Goal: Task Accomplishment & Management: Complete application form

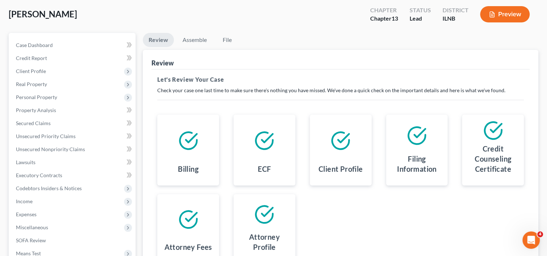
scroll to position [32, 0]
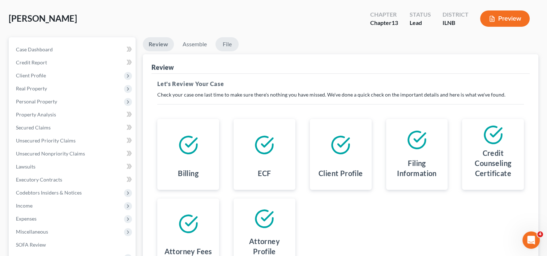
click at [225, 47] on link "File" at bounding box center [226, 44] width 23 height 14
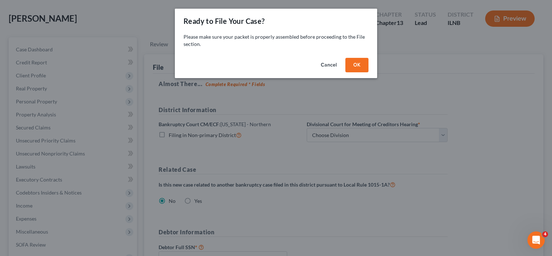
click at [329, 62] on button "Cancel" at bounding box center [328, 65] width 27 height 14
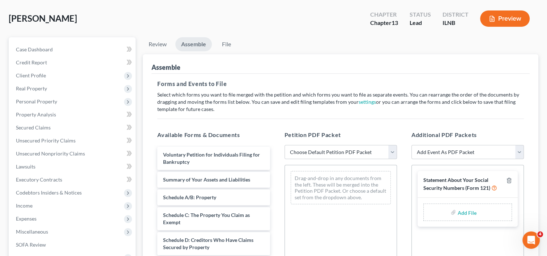
click at [189, 49] on link "Assemble" at bounding box center [193, 44] width 36 height 14
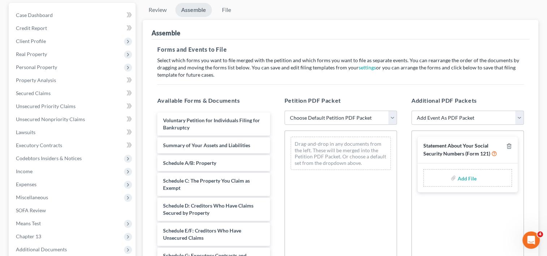
scroll to position [104, 0]
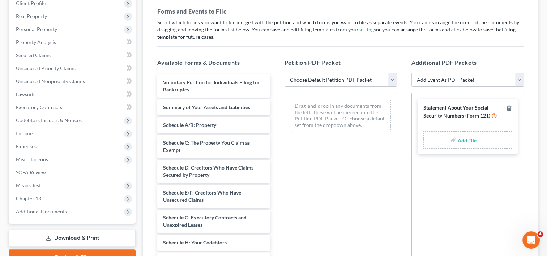
click at [391, 78] on select "Choose Default Petition PDF Packet Emergency Filing (Voluntary Petition and Cre…" at bounding box center [340, 80] width 112 height 14
select select "0"
click at [284, 73] on select "Choose Default Petition PDF Packet Emergency Filing (Voluntary Petition and Cre…" at bounding box center [340, 80] width 112 height 14
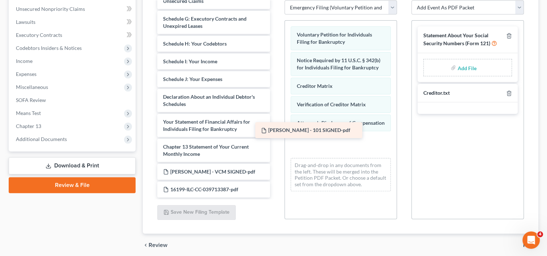
scroll to position [108, 0]
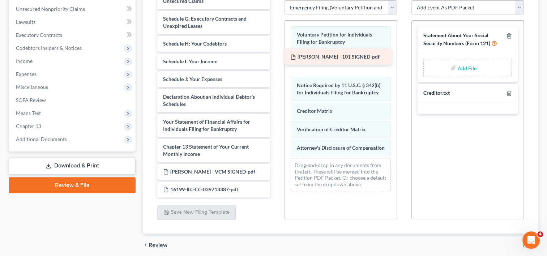
drag, startPoint x: 224, startPoint y: 141, endPoint x: 351, endPoint y: 59, distance: 151.3
click at [275, 59] on div "[PERSON_NAME] - 101 SIGNED-pdf Summary of Your Assets and Liabilities Schedule …" at bounding box center [213, 49] width 124 height 297
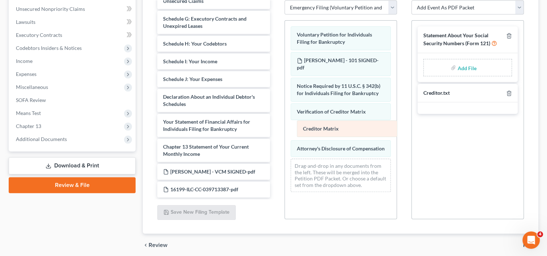
drag, startPoint x: 331, startPoint y: 113, endPoint x: 337, endPoint y: 131, distance: 19.2
click at [337, 131] on div "Creditor Matrix Voluntary Petition for Individuals Filing for Bankruptcy VERDIR…" at bounding box center [341, 109] width 112 height 177
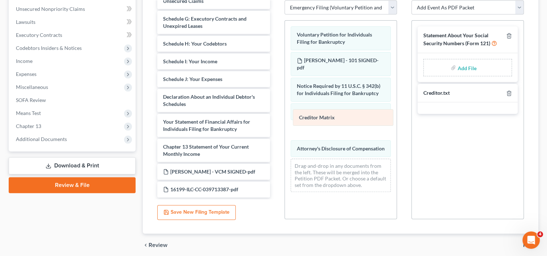
drag, startPoint x: 333, startPoint y: 128, endPoint x: 335, endPoint y: 116, distance: 11.8
click at [335, 116] on div "Creditor Matrix Voluntary Petition for Individuals Filing for Bankruptcy VERDIR…" at bounding box center [341, 109] width 112 height 177
drag, startPoint x: 325, startPoint y: 126, endPoint x: 327, endPoint y: 113, distance: 12.8
click at [327, 113] on div "Creditor Matrix Voluntary Petition for Individuals Filing for Bankruptcy VERDIR…" at bounding box center [341, 109] width 112 height 177
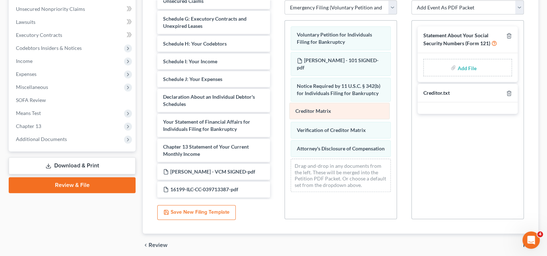
drag, startPoint x: 328, startPoint y: 126, endPoint x: 327, endPoint y: 109, distance: 17.7
click at [327, 109] on div "Creditor Matrix Voluntary Petition for Individuals Filing for Bankruptcy VERDIR…" at bounding box center [341, 109] width 112 height 177
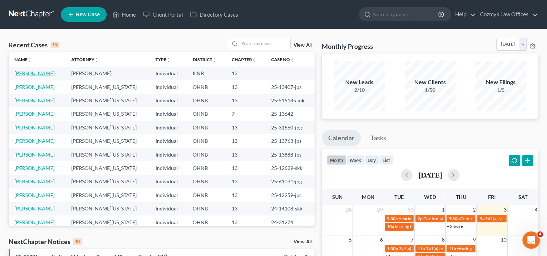
click at [50, 73] on link "[PERSON_NAME]" at bounding box center [34, 73] width 40 height 6
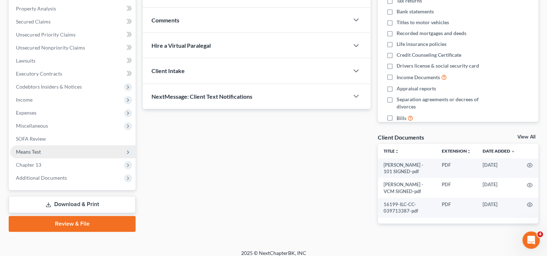
scroll to position [157, 0]
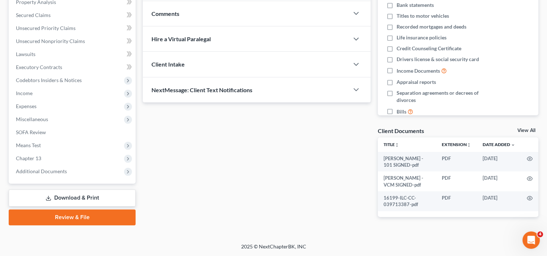
click at [93, 209] on link "Review & File" at bounding box center [72, 217] width 127 height 16
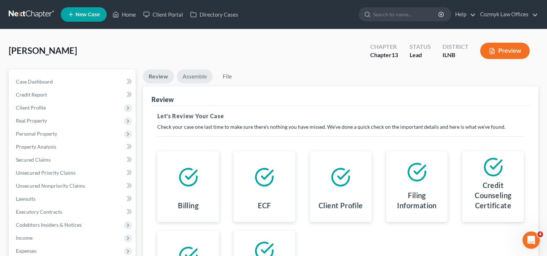
click at [190, 76] on link "Assemble" at bounding box center [195, 76] width 36 height 14
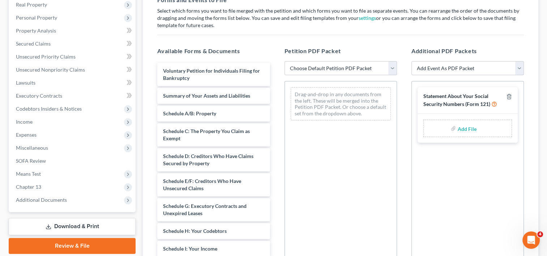
scroll to position [108, 0]
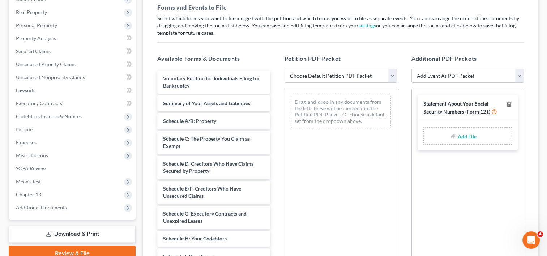
click at [392, 74] on select "Choose Default Petition PDF Packet Emergency Filing (Voluntary Petition and Cre…" at bounding box center [340, 76] width 112 height 14
select select "0"
click at [284, 69] on select "Choose Default Petition PDF Packet Emergency Filing (Voluntary Petition and Cre…" at bounding box center [340, 76] width 112 height 14
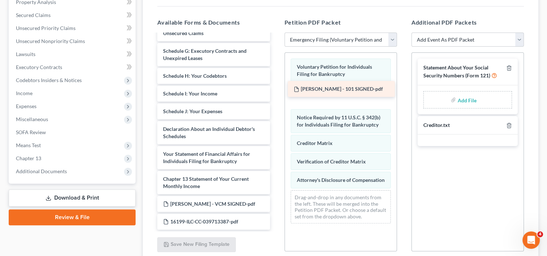
drag, startPoint x: 221, startPoint y: 175, endPoint x: 351, endPoint y: 92, distance: 154.2
click at [275, 92] on div "[PERSON_NAME] - 101 SIGNED-pdf Summary of Your Assets and Liabilities Schedule …" at bounding box center [213, 81] width 124 height 297
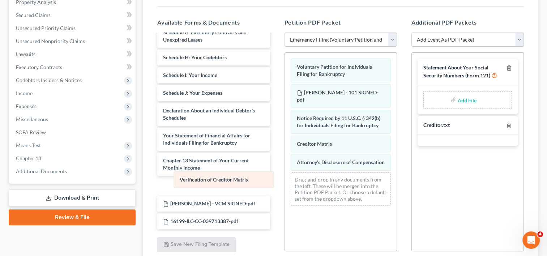
drag, startPoint x: 318, startPoint y: 161, endPoint x: 201, endPoint y: 180, distance: 118.5
click at [285, 180] on div "Verification of Creditor Matrix Voluntary Petition for Individuals Filing for B…" at bounding box center [341, 132] width 112 height 159
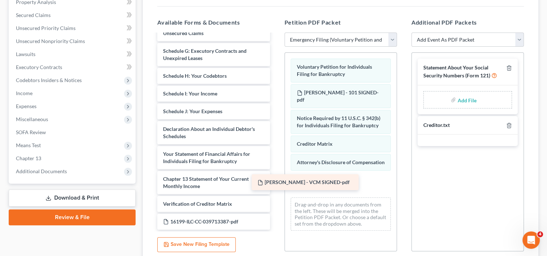
scroll to position [101, 0]
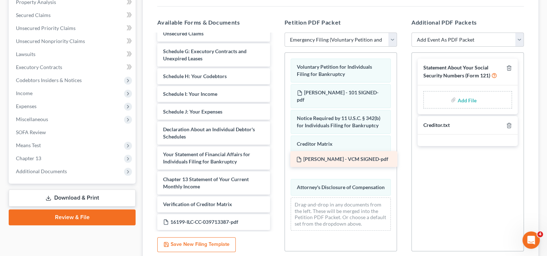
drag, startPoint x: 202, startPoint y: 199, endPoint x: 334, endPoint y: 162, distance: 138.0
click at [275, 162] on div "[PERSON_NAME] - VCM SIGNED-pdf Summary of Your Assets and Liabilities Schedule …" at bounding box center [213, 81] width 124 height 297
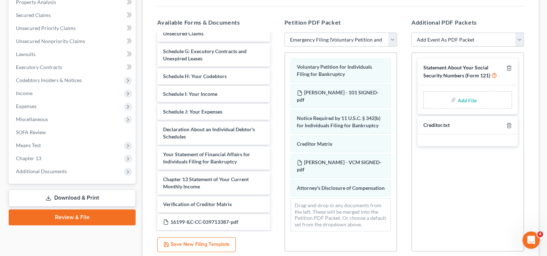
click at [462, 100] on input "file" at bounding box center [465, 99] width 17 height 13
type input "C:\fakepath\[PERSON_NAME] - 121 SIGNED.pdf"
click at [519, 39] on select "Add Event As PDF Packet Certificate of Credit Counseling Chapter 13 Calculation…" at bounding box center [467, 40] width 112 height 14
select select "0"
click at [411, 33] on select "Add Event As PDF Packet Certificate of Credit Counseling Chapter 13 Calculation…" at bounding box center [467, 40] width 112 height 14
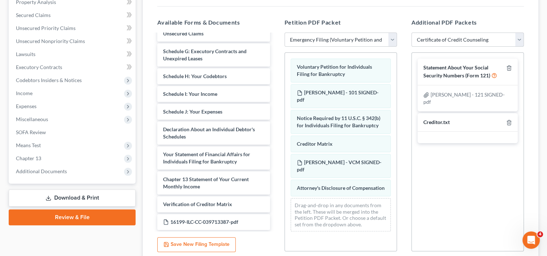
select select
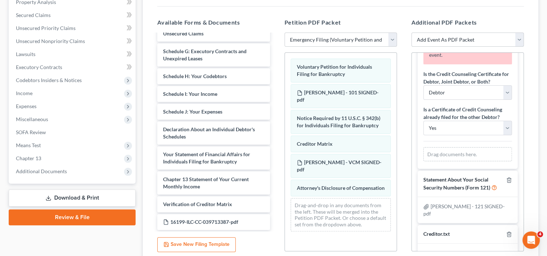
scroll to position [61, 0]
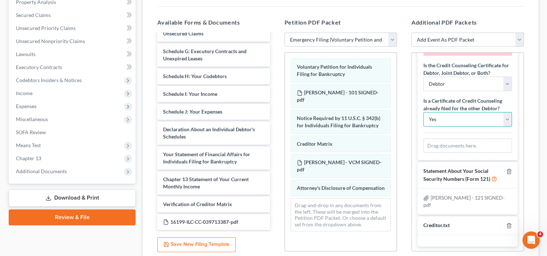
click at [456, 112] on select "Yes No" at bounding box center [467, 119] width 88 height 14
select select "1"
click at [423, 112] on select "Yes No" at bounding box center [467, 119] width 88 height 14
click at [446, 143] on div "Drag documents here." at bounding box center [467, 145] width 88 height 14
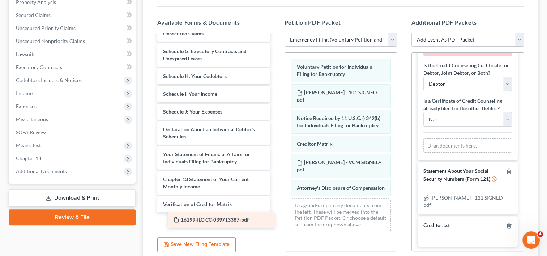
scroll to position [84, 0]
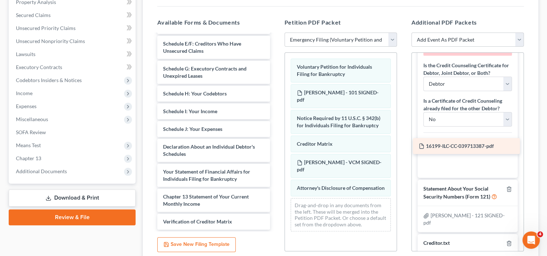
drag, startPoint x: 234, startPoint y: 218, endPoint x: 488, endPoint y: 143, distance: 264.8
click at [275, 143] on div "16199-ILC-CC-039713387-pdf Summary of Your Assets and Liabilities Schedule A/B:…" at bounding box center [213, 90] width 124 height 279
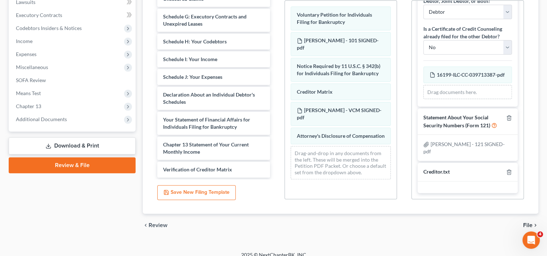
scroll to position [204, 0]
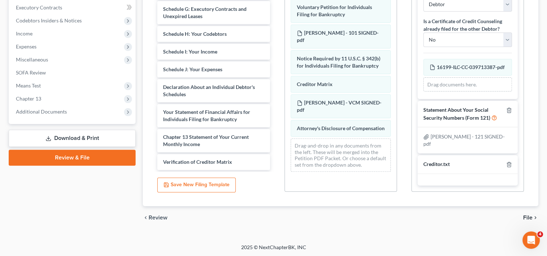
click at [528, 218] on span "File" at bounding box center [527, 218] width 9 height 6
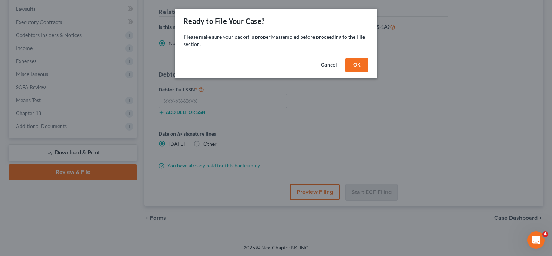
click at [356, 65] on button "OK" at bounding box center [356, 65] width 23 height 14
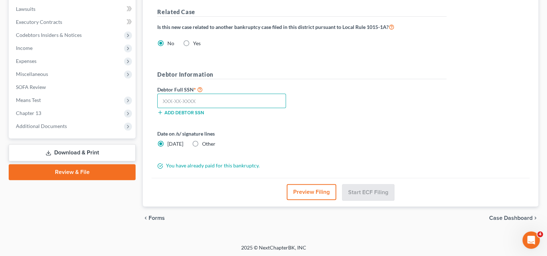
click at [236, 101] on input "text" at bounding box center [221, 101] width 129 height 14
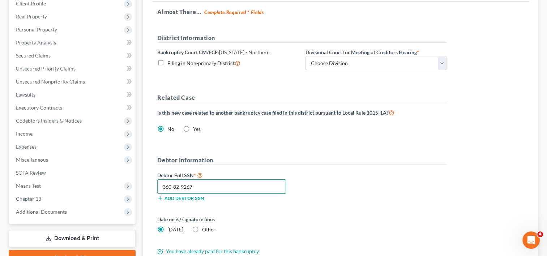
scroll to position [81, 0]
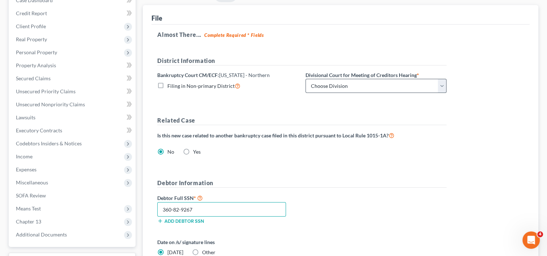
type input "360-82-9267"
click at [445, 86] on select "Choose Division [GEOGRAPHIC_DATA] Rockford" at bounding box center [375, 86] width 141 height 14
select select "0"
click at [305, 79] on select "Choose Division [GEOGRAPHIC_DATA] Rockford" at bounding box center [375, 86] width 141 height 14
click at [279, 111] on form "District Information Bankruptcy Court CM/ECF: [US_STATE] - Northern Filing in N…" at bounding box center [301, 166] width 289 height 221
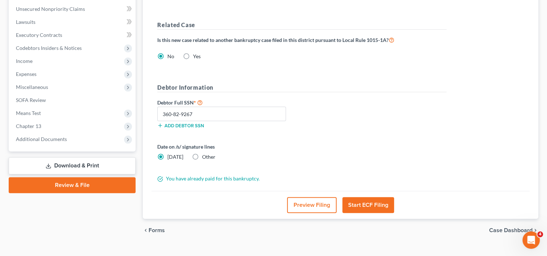
scroll to position [189, 0]
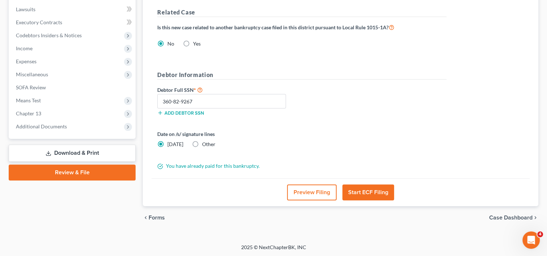
click at [364, 189] on button "Start ECF Filing" at bounding box center [368, 192] width 52 height 16
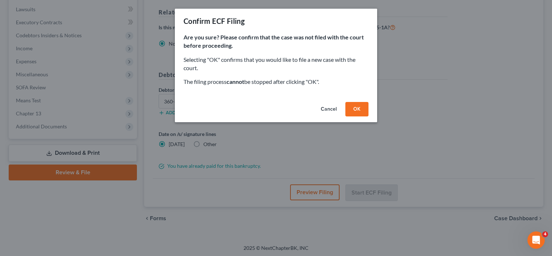
click at [355, 107] on button "OK" at bounding box center [356, 109] width 23 height 14
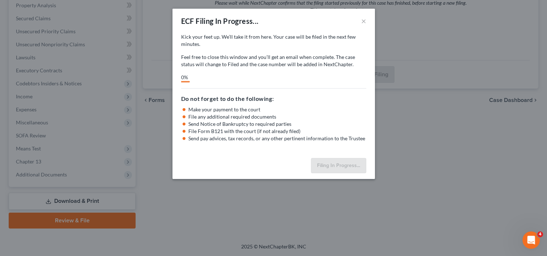
scroll to position [141, 0]
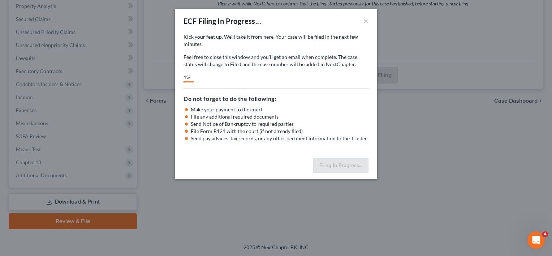
select select "0"
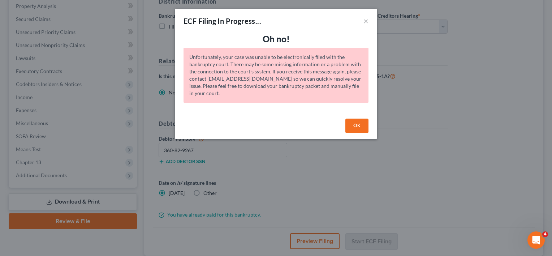
click at [358, 130] on button "OK" at bounding box center [356, 125] width 23 height 14
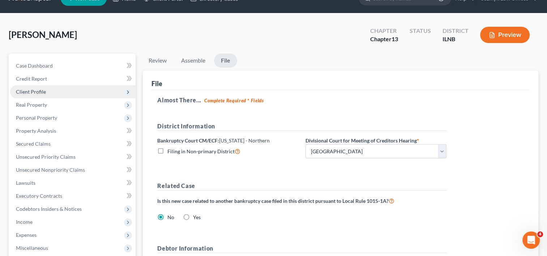
scroll to position [0, 0]
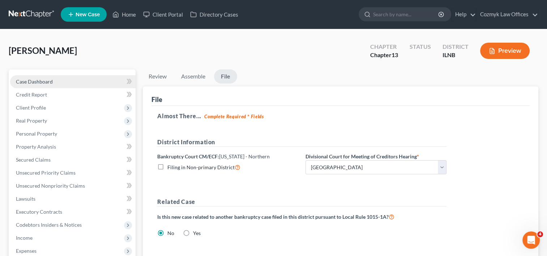
click at [51, 84] on span "Case Dashboard" at bounding box center [34, 81] width 37 height 6
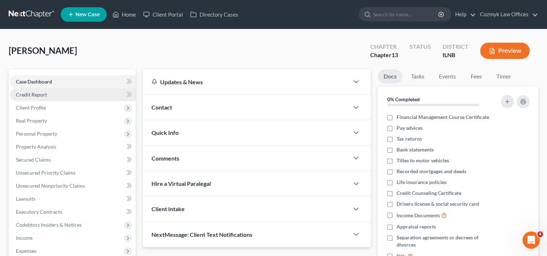
click at [42, 94] on span "Credit Report" at bounding box center [31, 94] width 31 height 6
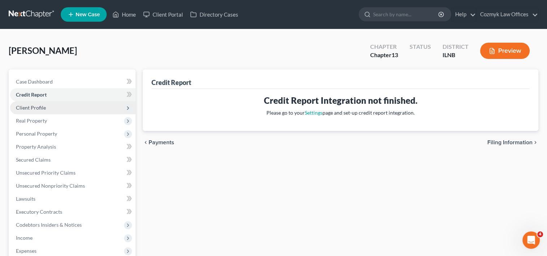
click at [43, 109] on span "Client Profile" at bounding box center [31, 107] width 30 height 6
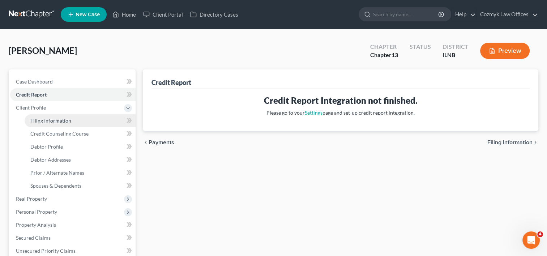
click at [46, 120] on span "Filing Information" at bounding box center [50, 120] width 41 height 6
select select "1"
select select "0"
select select "3"
select select "0"
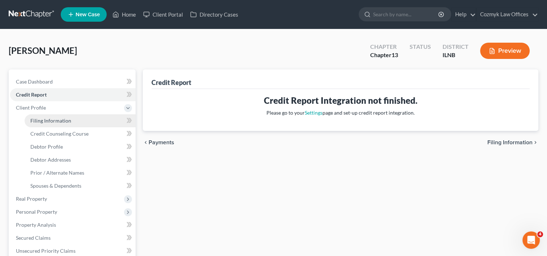
select select "14"
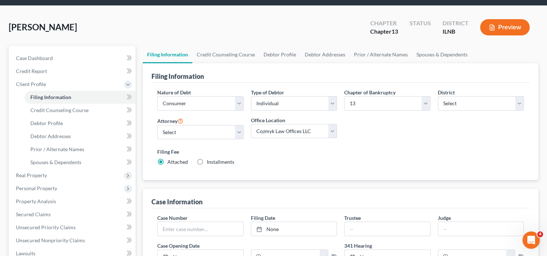
scroll to position [36, 0]
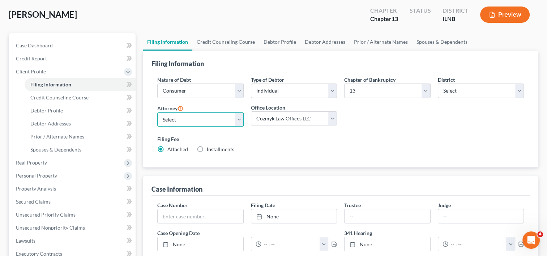
click at [238, 118] on select "Select [PERSON_NAME][US_STATE] - OHNB [PERSON_NAME][US_STATE] - OHSB [PERSON_NA…" at bounding box center [200, 119] width 86 height 14
click at [295, 150] on div "Filing Fee Attached Installments Installments" at bounding box center [340, 144] width 366 height 18
